Goal: Information Seeking & Learning: Find specific fact

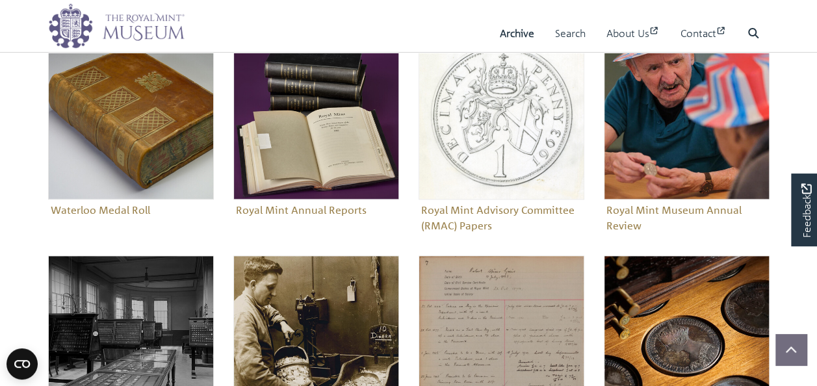
scroll to position [585, 0]
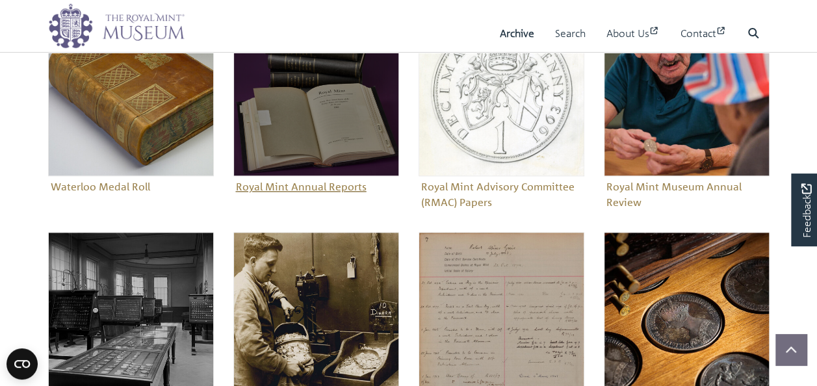
click at [344, 191] on figure "Royal Mint Annual Reports" at bounding box center [316, 103] width 166 height 187
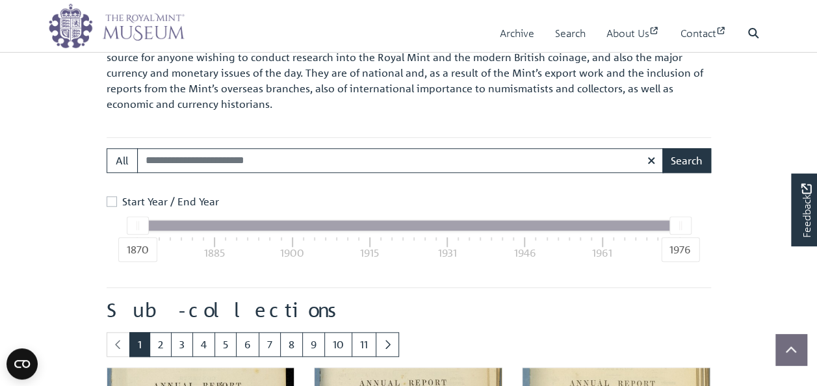
scroll to position [590, 0]
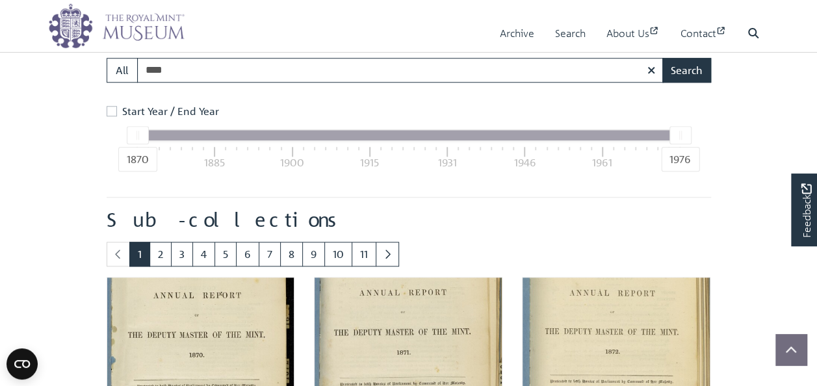
type input "****"
click at [663, 58] on button "Search" at bounding box center [687, 70] width 49 height 25
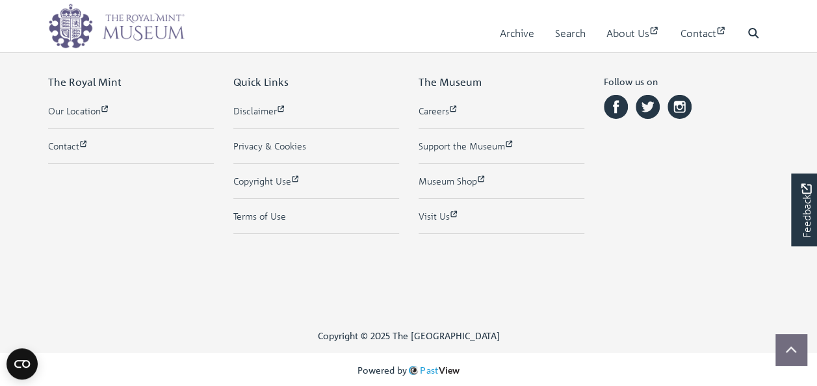
scroll to position [1816, 0]
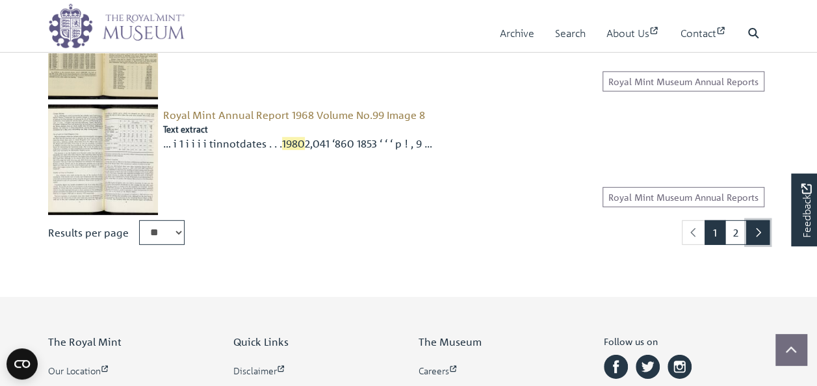
click at [747, 232] on link "Next page" at bounding box center [758, 232] width 23 height 25
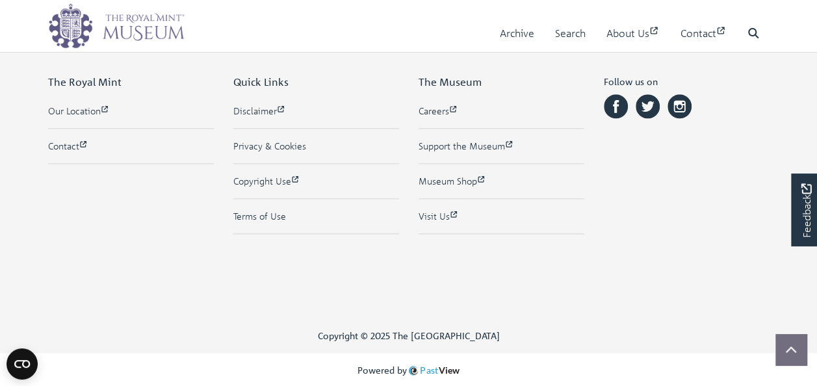
scroll to position [548, 0]
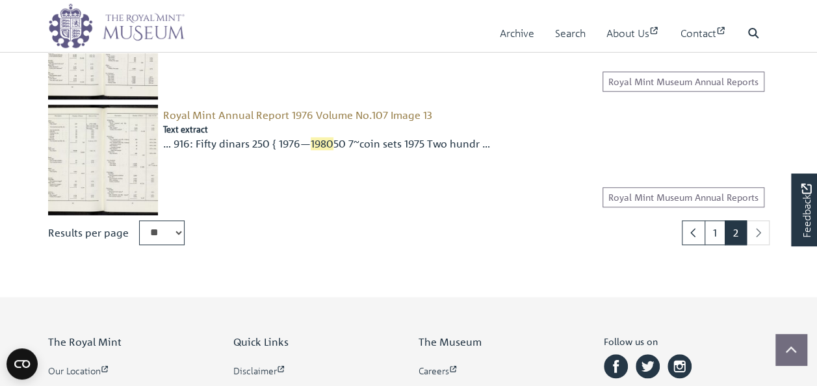
click at [760, 226] on li "pagination" at bounding box center [758, 232] width 23 height 25
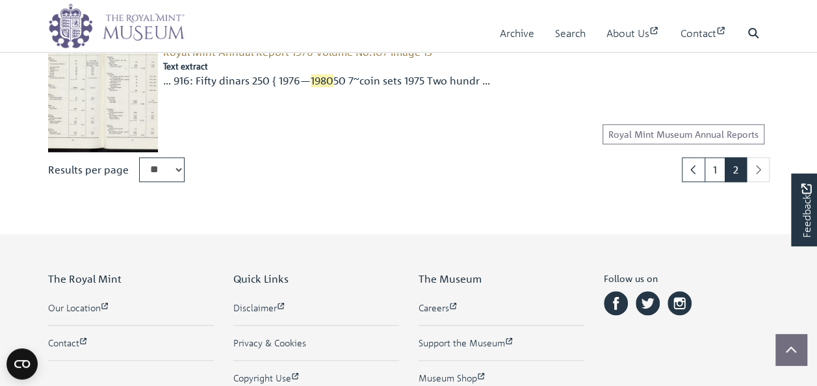
scroll to position [613, 0]
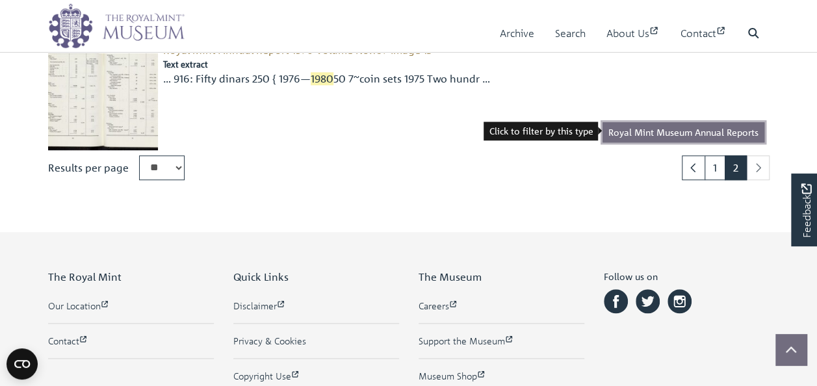
click at [650, 133] on link "Royal Mint Museum Annual Reports" at bounding box center [684, 132] width 162 height 20
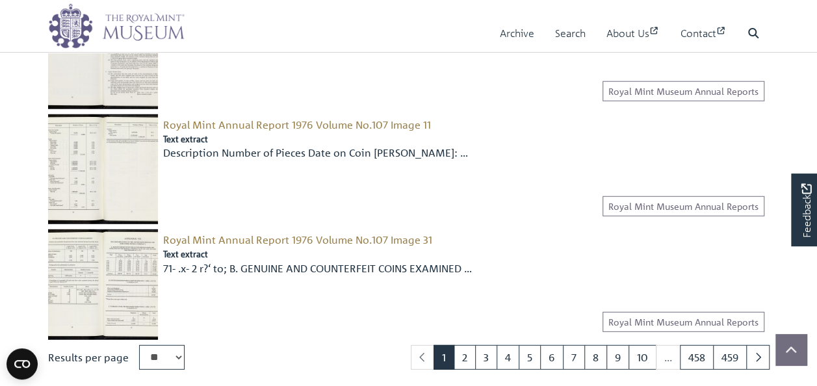
scroll to position [1951, 0]
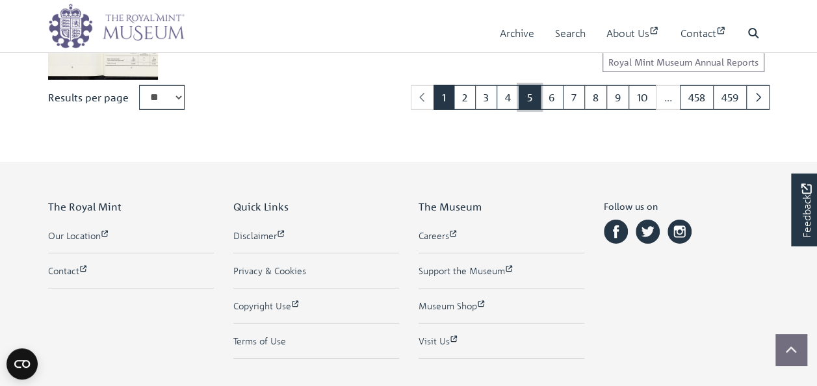
click at [530, 105] on link "5" at bounding box center [530, 97] width 22 height 25
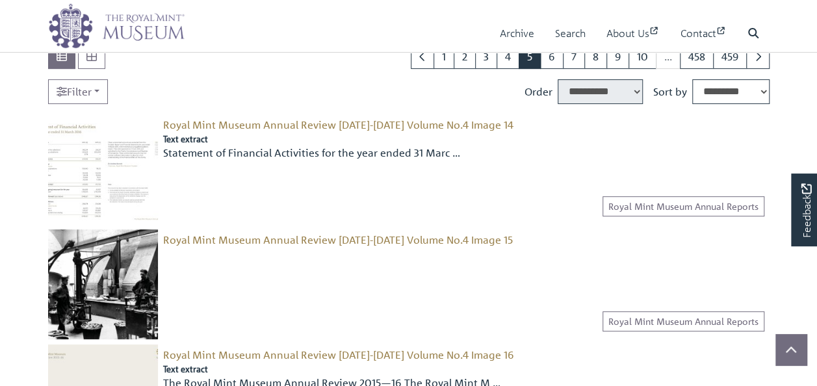
scroll to position [195, 0]
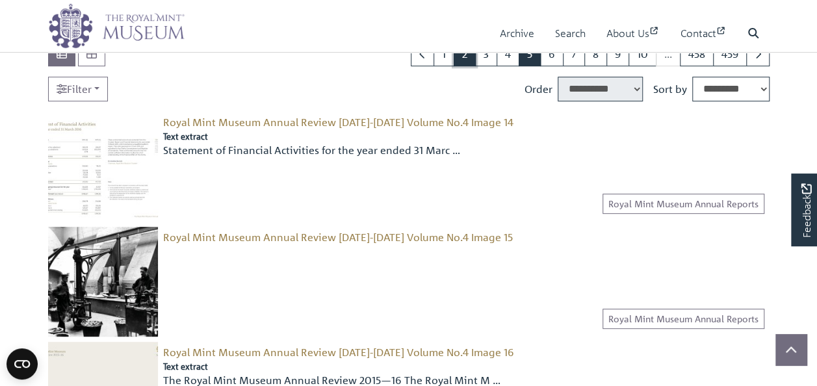
click at [476, 61] on link "2" at bounding box center [465, 54] width 22 height 25
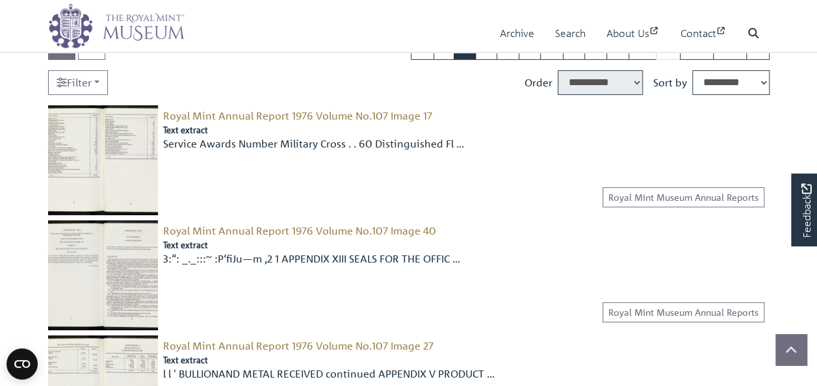
scroll to position [65, 0]
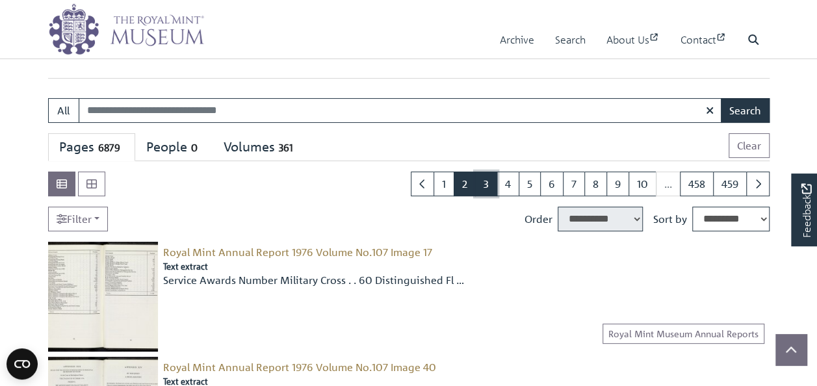
click at [488, 185] on link "3" at bounding box center [486, 184] width 22 height 25
click at [196, 109] on input "Search:" at bounding box center [401, 110] width 644 height 25
type input "**********"
click at [721, 98] on button "Search" at bounding box center [745, 110] width 49 height 25
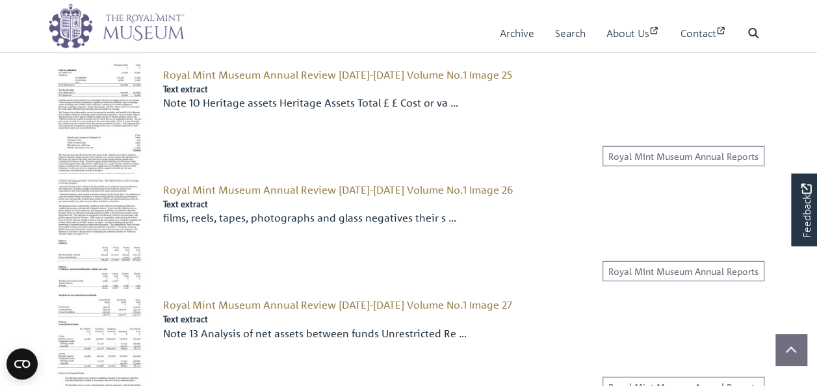
scroll to position [1951, 0]
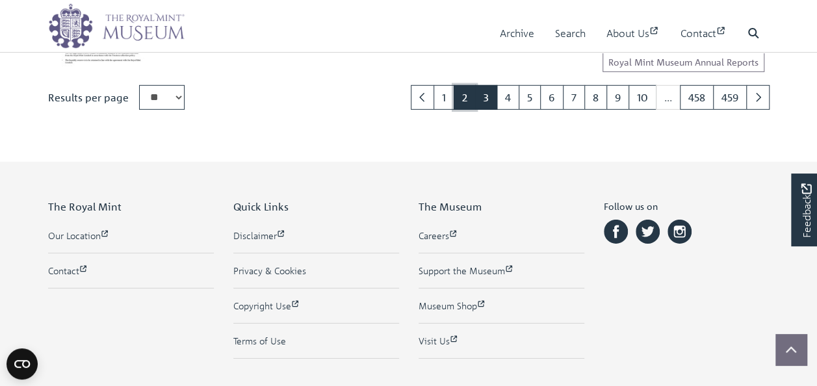
click at [471, 94] on link "2" at bounding box center [465, 97] width 22 height 25
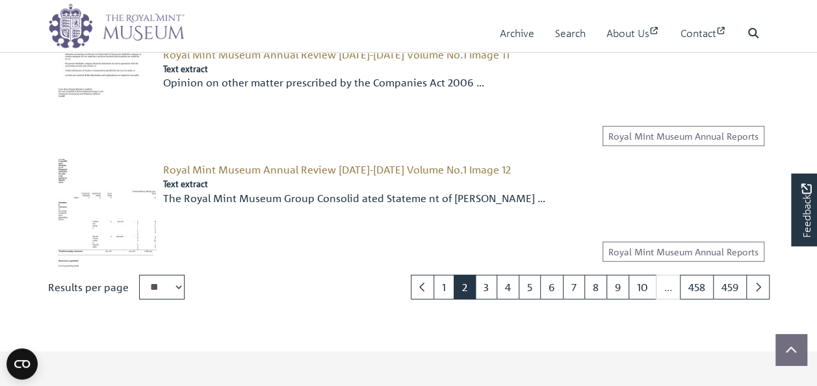
scroll to position [1821, 0]
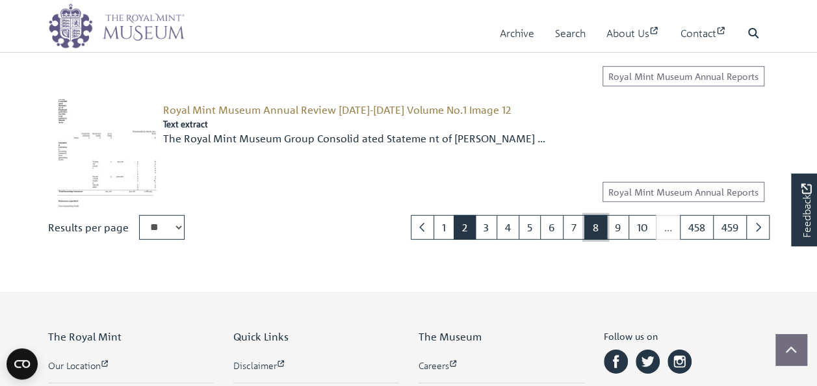
click at [603, 224] on link "8" at bounding box center [596, 227] width 23 height 25
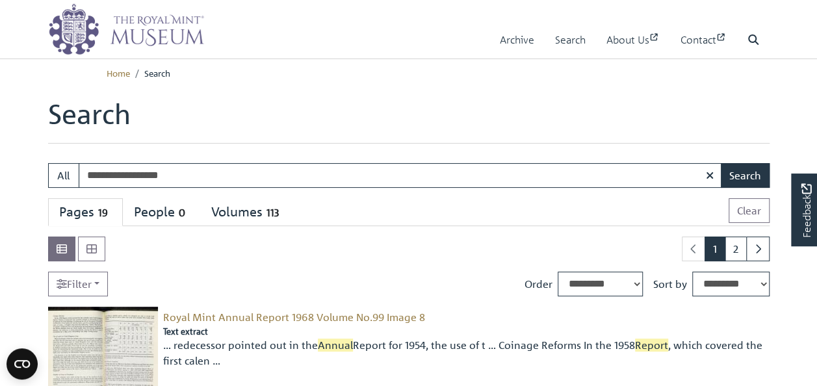
drag, startPoint x: 182, startPoint y: 177, endPoint x: 36, endPoint y: 174, distance: 146.3
click at [38, 174] on div "**********" at bounding box center [408, 175] width 741 height 25
type input "**********"
click at [721, 163] on button "Search" at bounding box center [745, 175] width 49 height 25
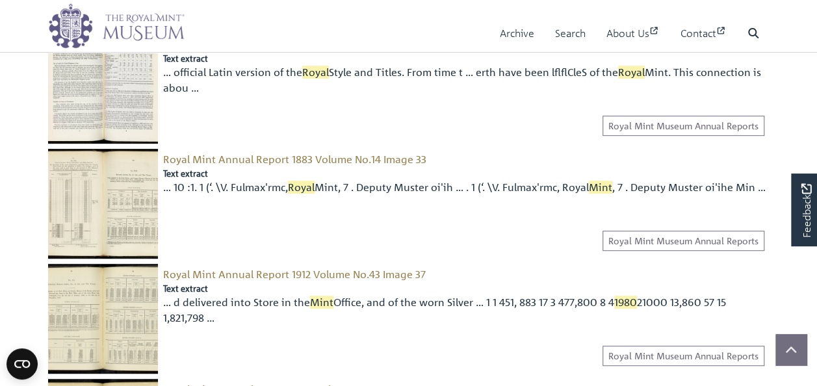
scroll to position [195, 0]
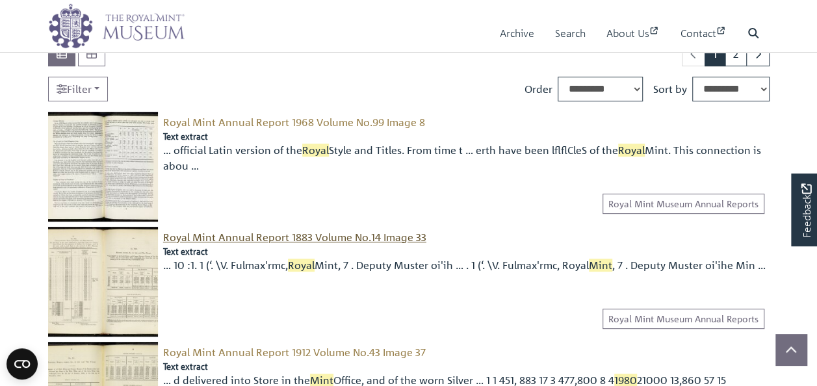
click at [315, 239] on span "Royal Mint Annual Report 1883 Volume No.14 Image 33" at bounding box center [294, 237] width 263 height 13
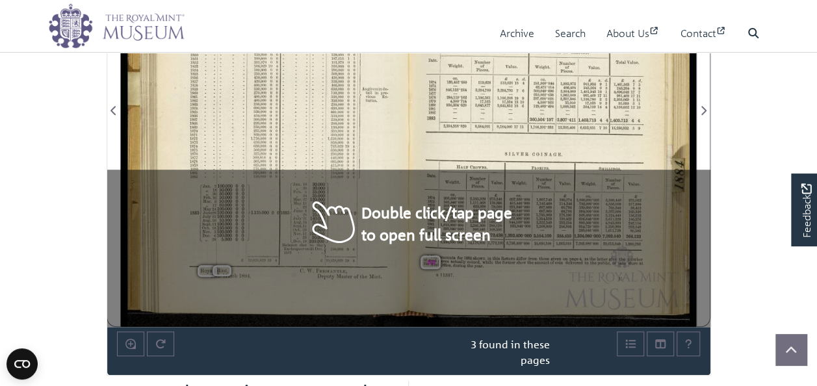
scroll to position [390, 0]
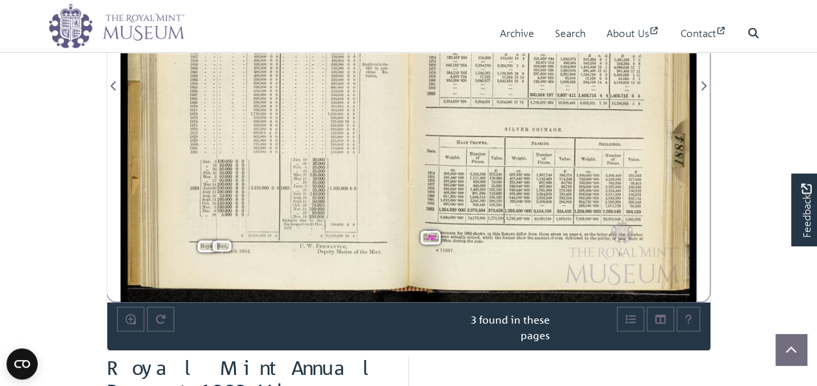
click at [444, 233] on span "amounts" at bounding box center [448, 233] width 16 height 5
click at [424, 237] on span "21 1980 105}" at bounding box center [433, 237] width 19 height 5
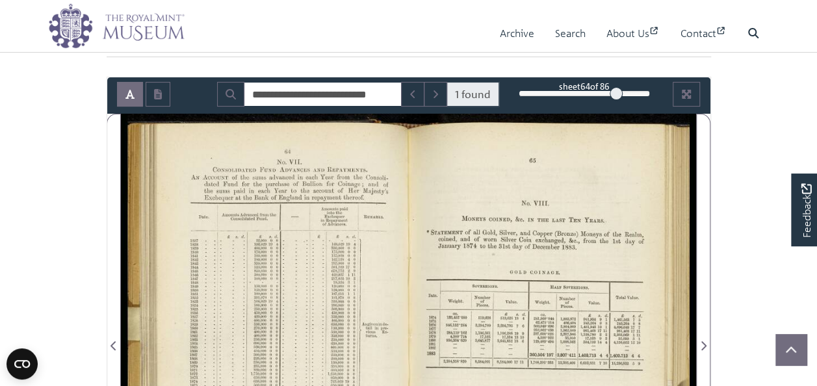
scroll to position [0, 0]
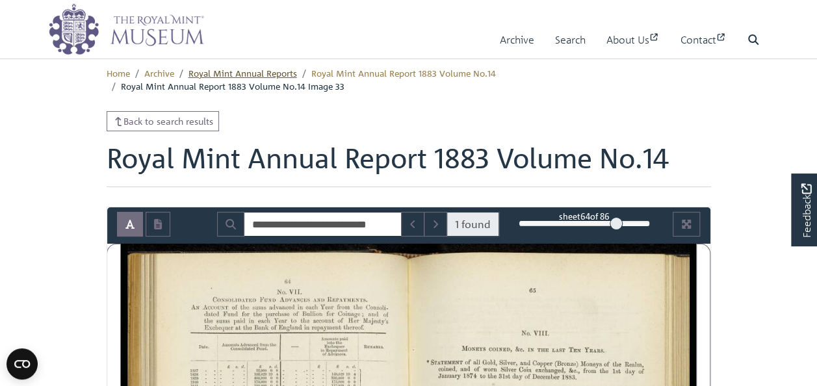
click at [235, 72] on link "Royal Mint Annual Reports" at bounding box center [243, 73] width 109 height 12
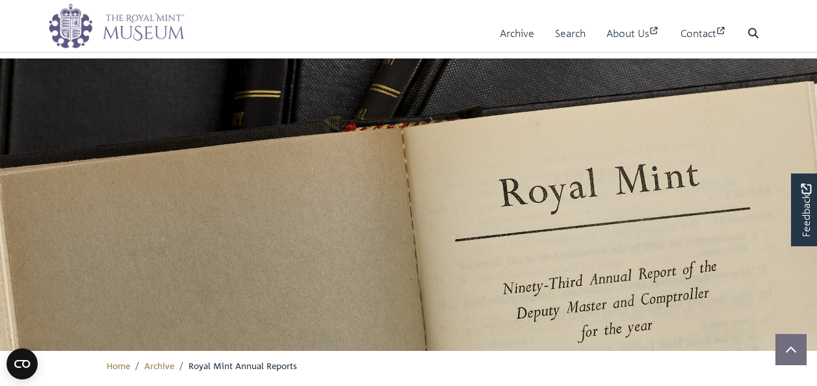
scroll to position [395, 0]
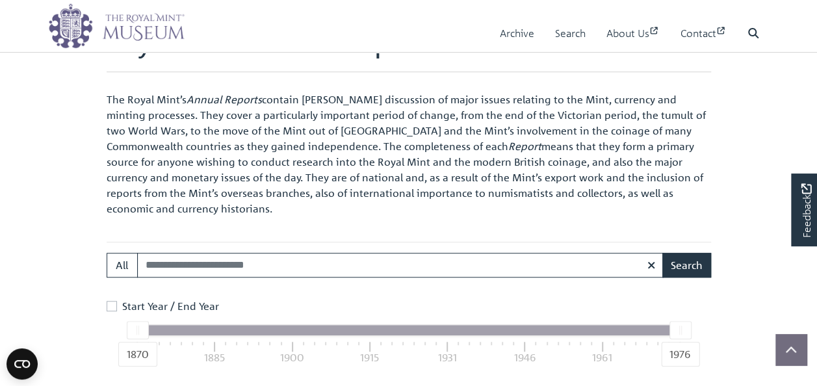
drag, startPoint x: 148, startPoint y: 332, endPoint x: 278, endPoint y: 343, distance: 130.5
click at [278, 336] on div "1870 1976 1870 1885 1900 1915 1931 1946 1961 1976" at bounding box center [409, 330] width 544 height 12
drag, startPoint x: 671, startPoint y: 329, endPoint x: 692, endPoint y: 329, distance: 20.8
click at [692, 329] on div "1870 1976 1870 1885 1900 1915 1931 1946 1961 1976" at bounding box center [409, 347] width 605 height 47
click at [696, 332] on div "1870 1976 1870 1885 1900 1915 1931 1946 1961 1976" at bounding box center [409, 347] width 605 height 47
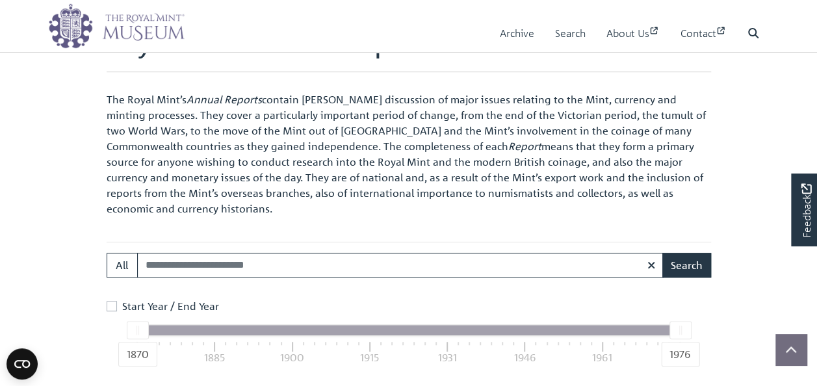
scroll to position [525, 0]
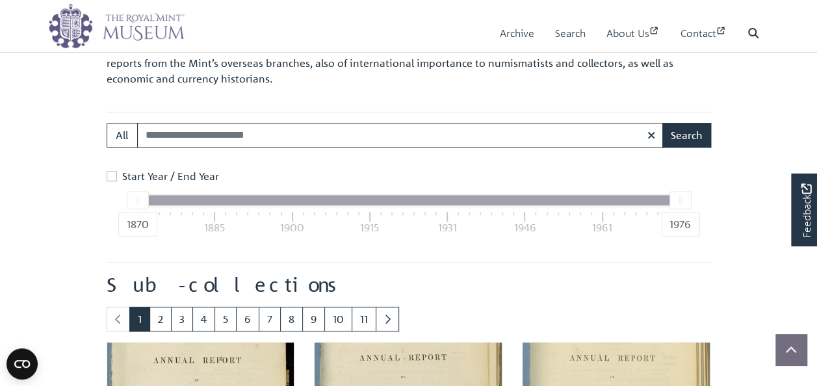
drag, startPoint x: 667, startPoint y: 196, endPoint x: 675, endPoint y: 196, distance: 8.5
click at [675, 196] on div "1870 1976" at bounding box center [408, 200] width 543 height 10
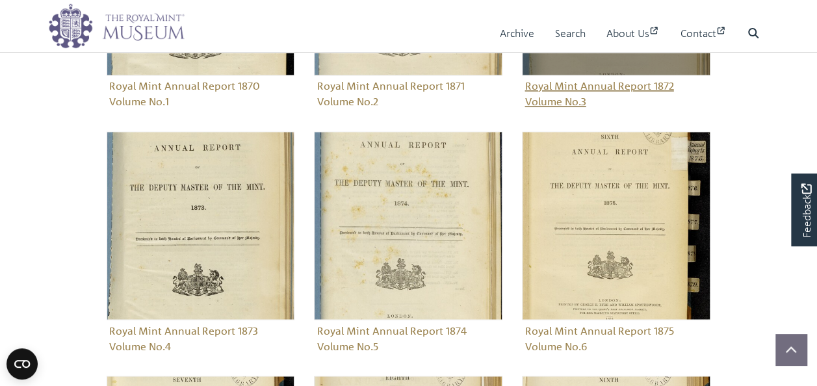
scroll to position [1240, 0]
